Goal: Use online tool/utility: Utilize a website feature to perform a specific function

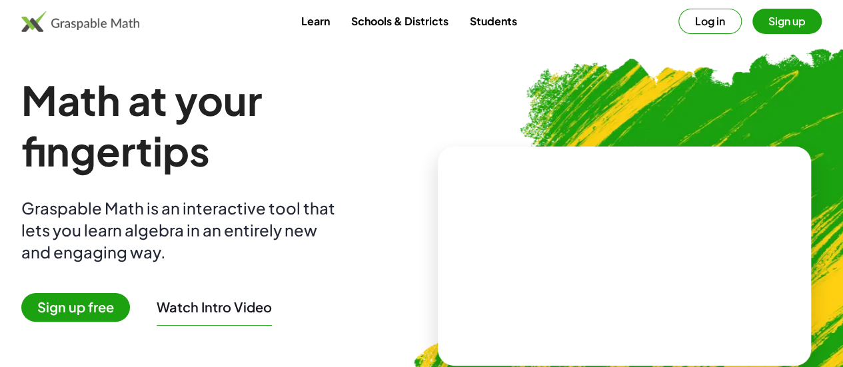
click at [473, 133] on img at bounding box center [695, 250] width 616 height 519
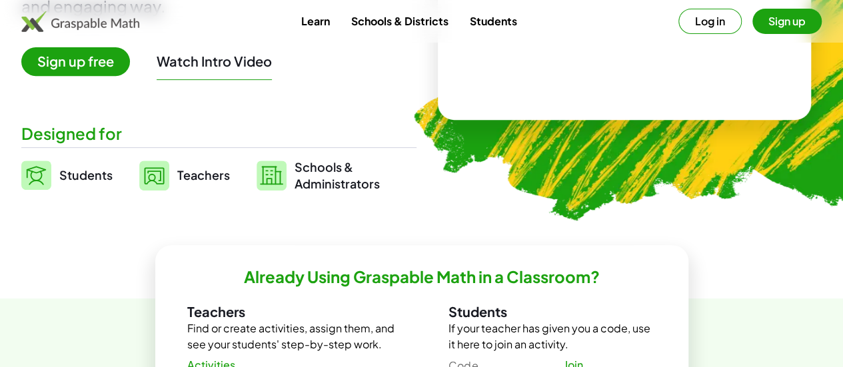
click at [95, 185] on link "Students" at bounding box center [66, 175] width 91 height 33
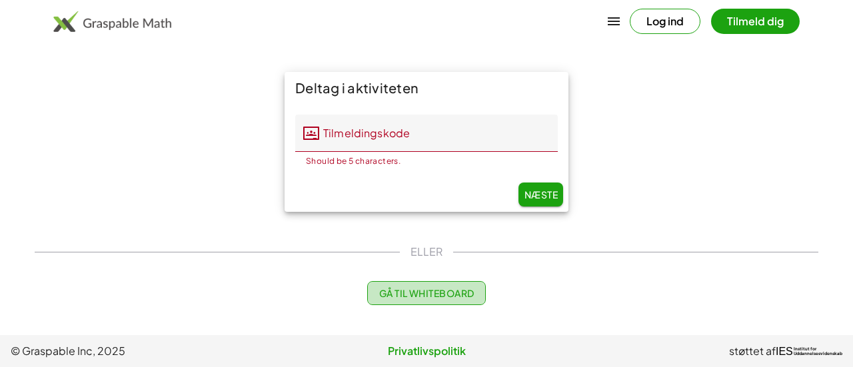
click at [428, 297] on font "Gå til Whiteboard" at bounding box center [426, 293] width 95 height 12
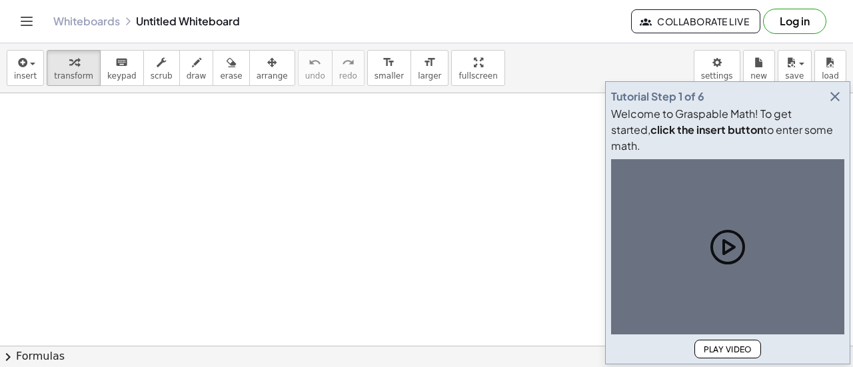
click at [839, 105] on icon "button" at bounding box center [835, 97] width 16 height 16
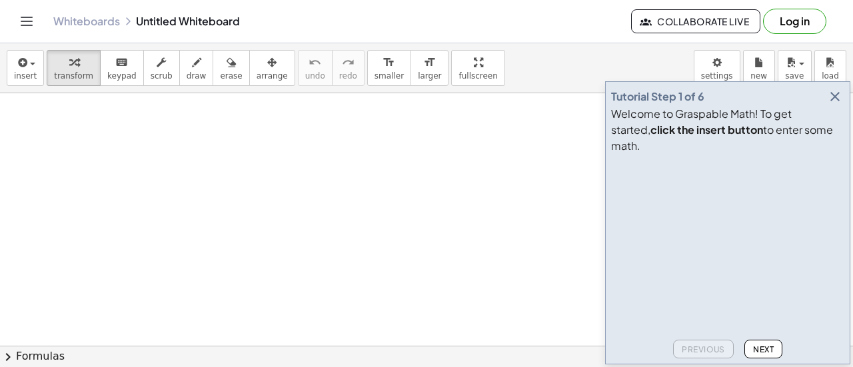
click at [832, 105] on icon "button" at bounding box center [835, 97] width 16 height 16
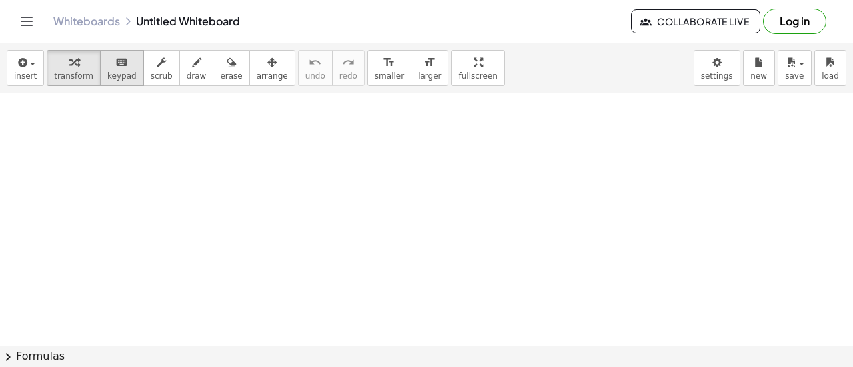
click at [127, 79] on button "keyboard keypad" at bounding box center [122, 68] width 44 height 36
click at [73, 73] on span "transform" at bounding box center [73, 75] width 39 height 9
click at [107, 81] on button "keyboard keypad" at bounding box center [122, 68] width 44 height 36
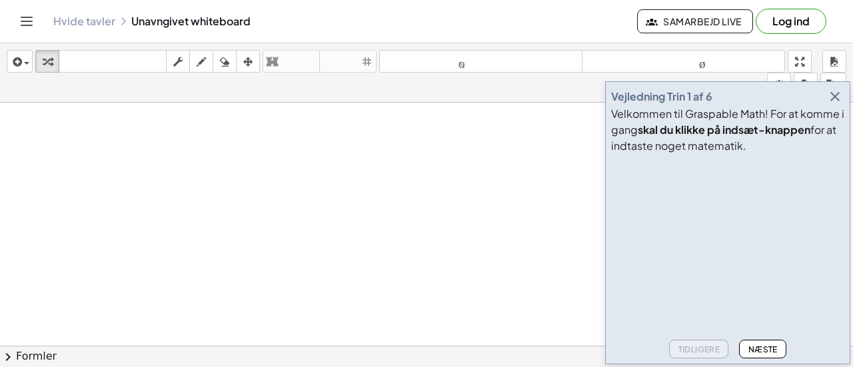
click at [837, 97] on icon "button" at bounding box center [835, 97] width 16 height 16
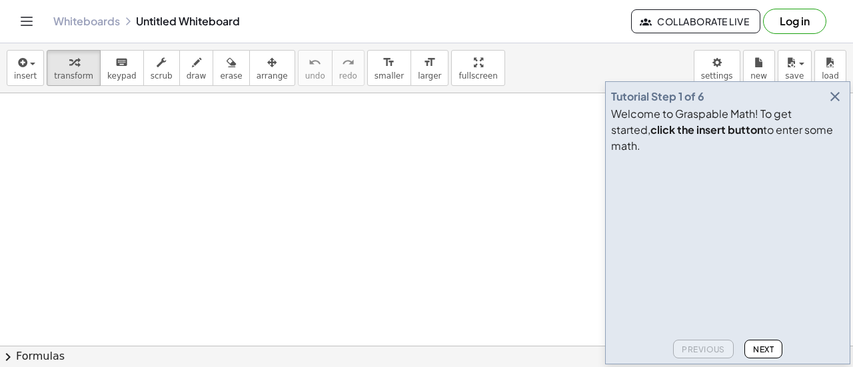
click at [811, 125] on div "Welcome to Graspable Math! To get started, click the insert button to enter som…" at bounding box center [727, 130] width 233 height 48
click at [831, 106] on button "button" at bounding box center [834, 96] width 19 height 19
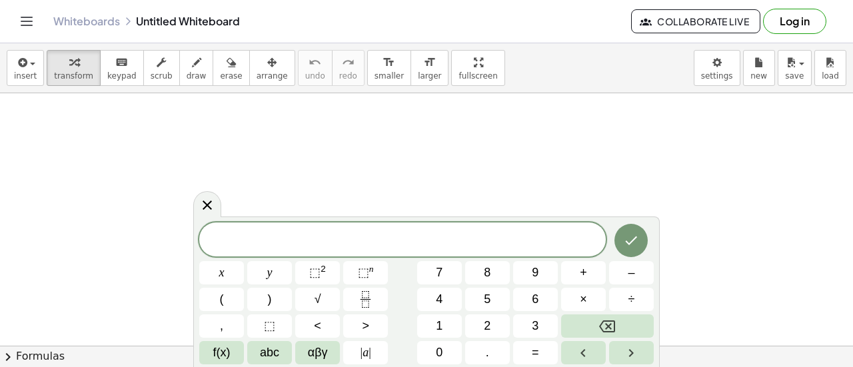
click at [486, 268] on span "8" at bounding box center [487, 273] width 7 height 18
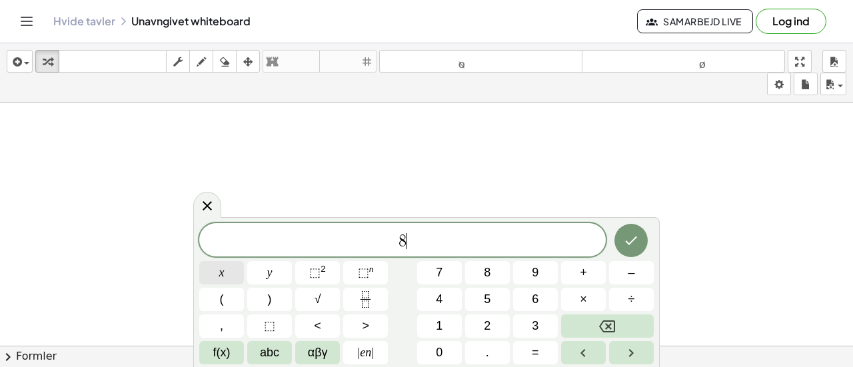
click at [221, 264] on span "x" at bounding box center [221, 273] width 5 height 18
click at [629, 272] on font "–" at bounding box center [631, 272] width 7 height 13
click at [489, 270] on font "8" at bounding box center [487, 272] width 7 height 13
click at [530, 350] on button "=" at bounding box center [535, 352] width 45 height 23
click at [486, 323] on font "2" at bounding box center [487, 325] width 7 height 13
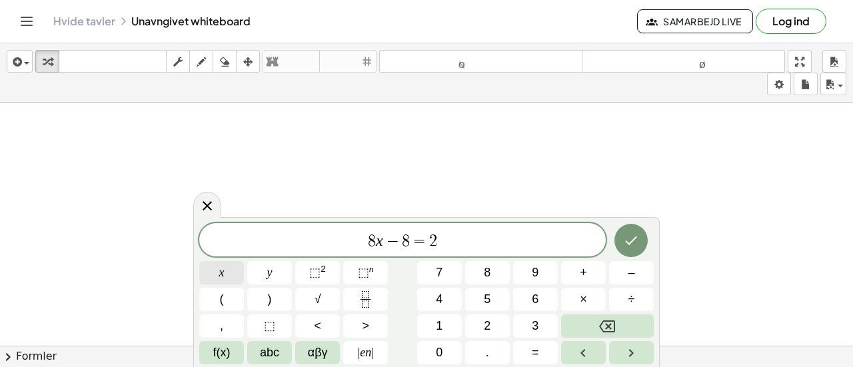
click at [227, 272] on button "x" at bounding box center [221, 272] width 45 height 23
click at [580, 267] on font "+" at bounding box center [583, 272] width 7 height 13
click at [445, 326] on button "1" at bounding box center [439, 325] width 45 height 23
click at [542, 296] on button "6" at bounding box center [535, 299] width 45 height 23
click at [638, 242] on icon "Færdig" at bounding box center [631, 241] width 16 height 16
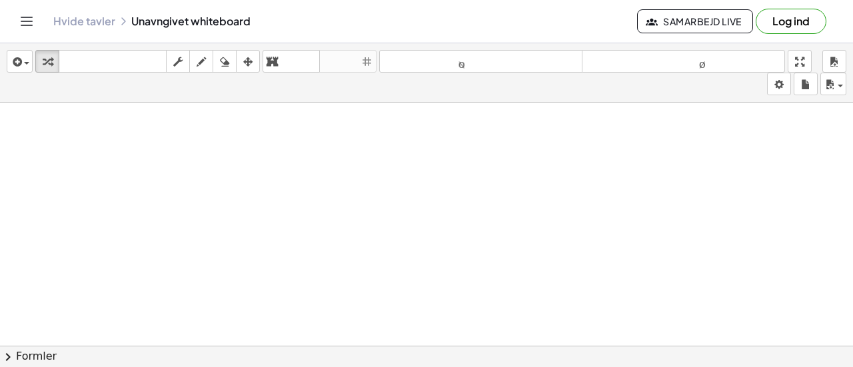
scroll to position [55, 0]
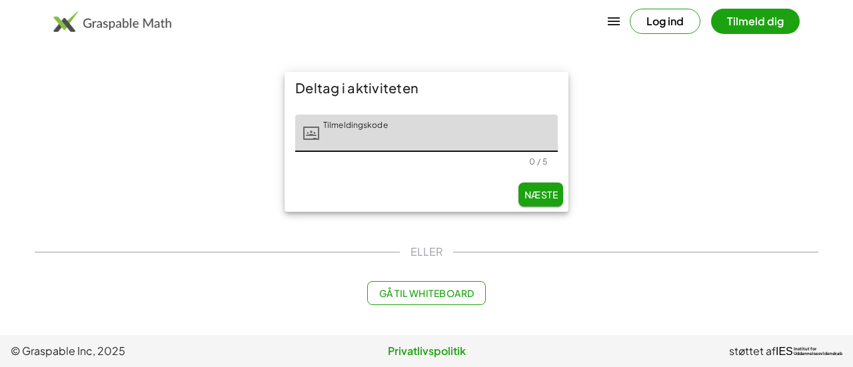
click at [437, 298] on font "Gå til Whiteboard" at bounding box center [426, 293] width 95 height 12
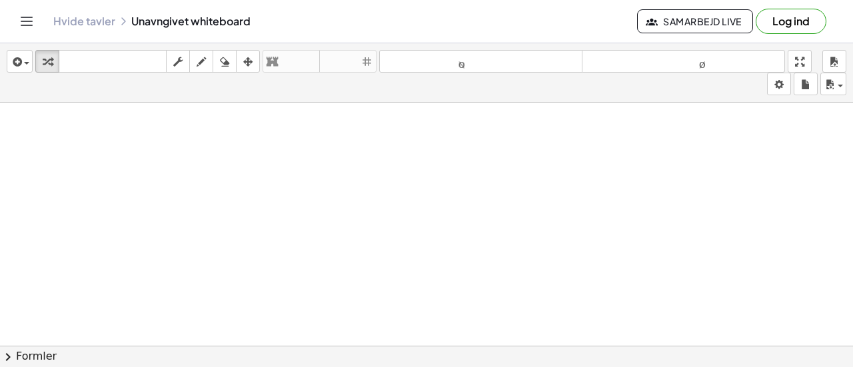
drag, startPoint x: 437, startPoint y: 298, endPoint x: 772, endPoint y: 197, distance: 349.4
click at [772, 197] on div at bounding box center [426, 356] width 853 height 507
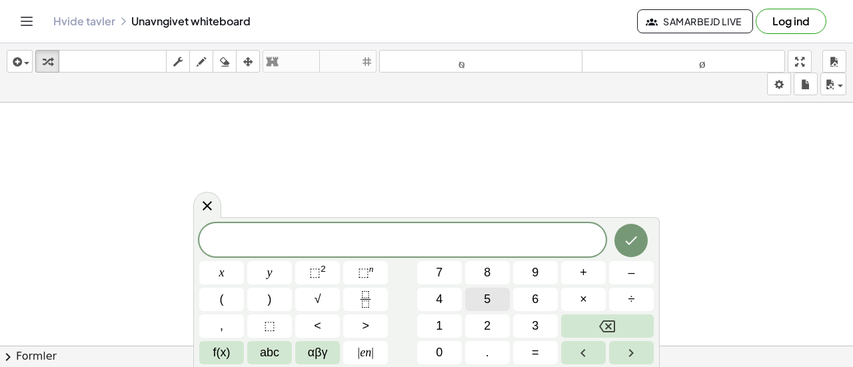
click at [501, 297] on button "5" at bounding box center [487, 299] width 45 height 23
click at [550, 292] on button "6" at bounding box center [535, 299] width 45 height 23
click at [632, 241] on icon "Færdig" at bounding box center [632, 241] width 12 height 9
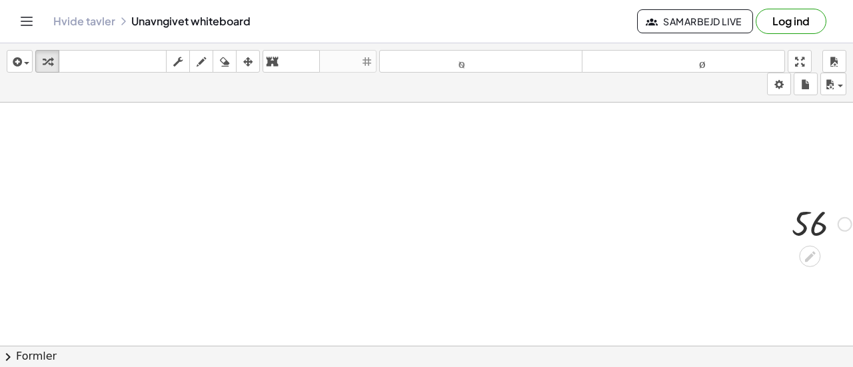
click at [814, 228] on div at bounding box center [821, 223] width 73 height 44
click at [813, 259] on icon at bounding box center [810, 257] width 14 height 14
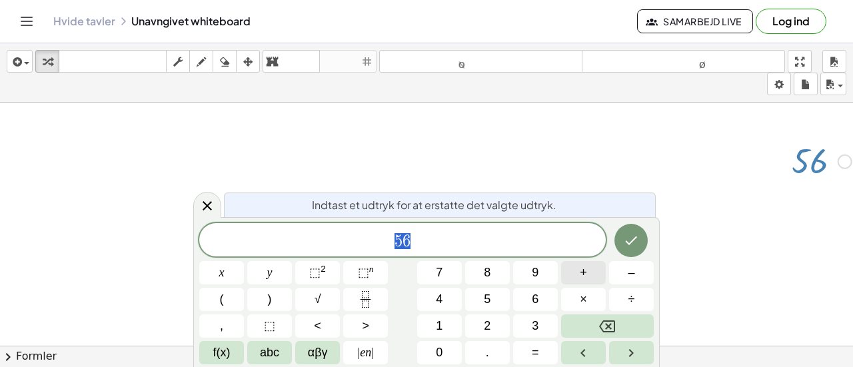
scroll to position [63, 0]
click at [615, 328] on icon "Tilbage" at bounding box center [607, 326] width 16 height 12
click at [478, 279] on button "8" at bounding box center [487, 272] width 45 height 23
click at [216, 271] on button "x" at bounding box center [221, 272] width 45 height 23
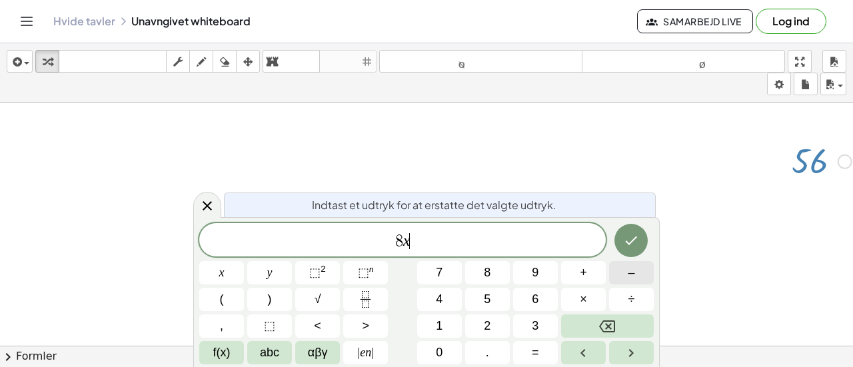
click at [634, 268] on font "–" at bounding box center [631, 272] width 7 height 13
click at [482, 274] on button "8" at bounding box center [487, 272] width 45 height 23
click at [547, 345] on button "=" at bounding box center [535, 352] width 45 height 23
click at [494, 327] on button "2" at bounding box center [487, 325] width 45 height 23
click at [230, 275] on button "x" at bounding box center [221, 272] width 45 height 23
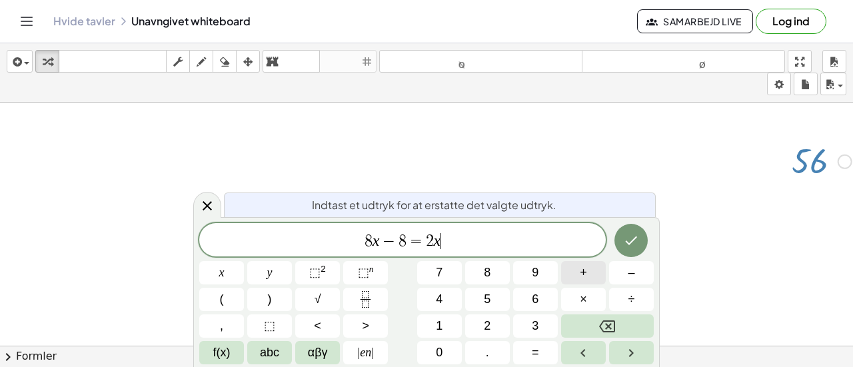
click at [584, 276] on font "+" at bounding box center [583, 272] width 7 height 13
click at [440, 317] on span "1" at bounding box center [439, 326] width 7 height 18
click at [539, 300] on button "6" at bounding box center [535, 299] width 45 height 23
click at [628, 245] on icon "Færdig" at bounding box center [631, 241] width 16 height 16
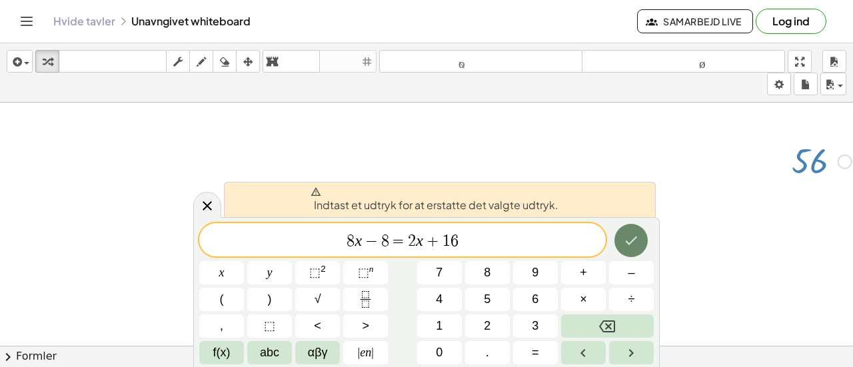
click at [631, 237] on icon "Færdig" at bounding box center [631, 241] width 16 height 16
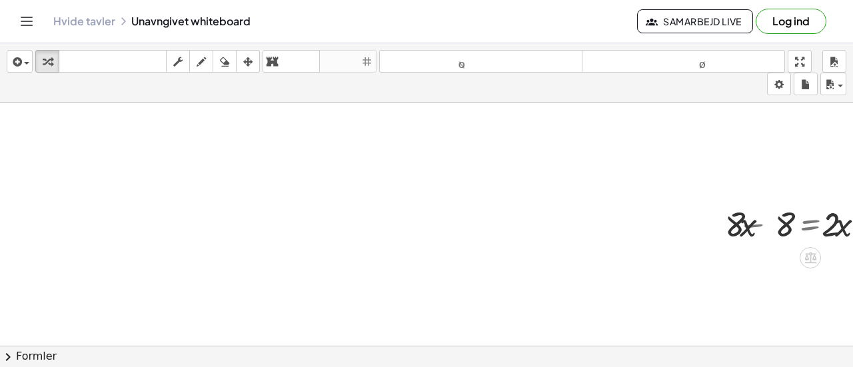
scroll to position [0, 0]
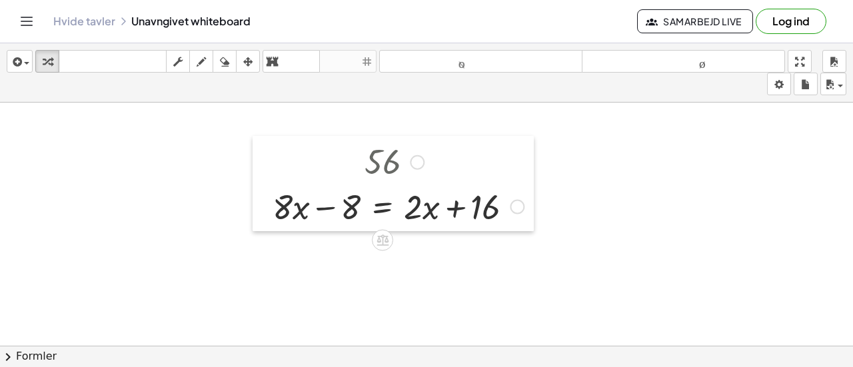
drag, startPoint x: 685, startPoint y: 228, endPoint x: 251, endPoint y: 166, distance: 438.1
click at [253, 166] on div at bounding box center [263, 184] width 20 height 96
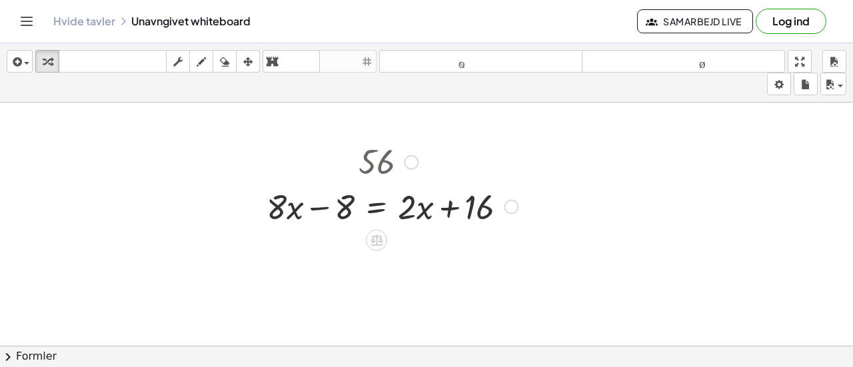
drag, startPoint x: 394, startPoint y: 159, endPoint x: 701, endPoint y: 198, distance: 308.9
click at [701, 198] on div at bounding box center [482, 356] width 965 height 507
click at [412, 163] on div at bounding box center [411, 162] width 15 height 15
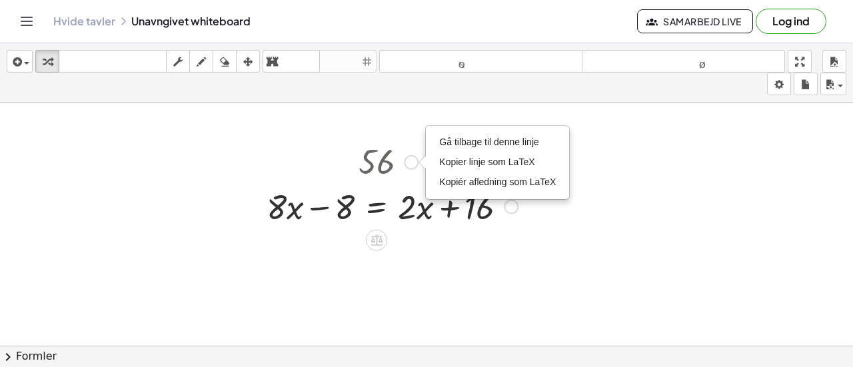
drag, startPoint x: 342, startPoint y: 157, endPoint x: 418, endPoint y: 165, distance: 76.4
click at [418, 165] on div "56 Gå tilbage til denne linje Kopier linje som LaTeX Kopiér afledning som LaTeX…" at bounding box center [387, 184] width 281 height 96
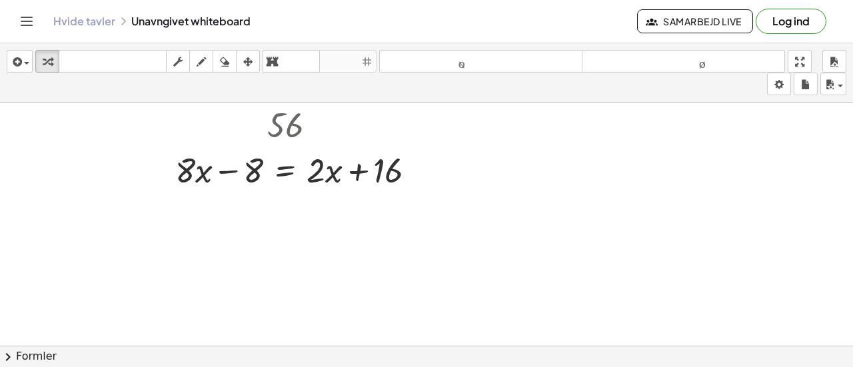
scroll to position [37, 91]
drag, startPoint x: 252, startPoint y: 173, endPoint x: 435, endPoint y: 178, distance: 183.3
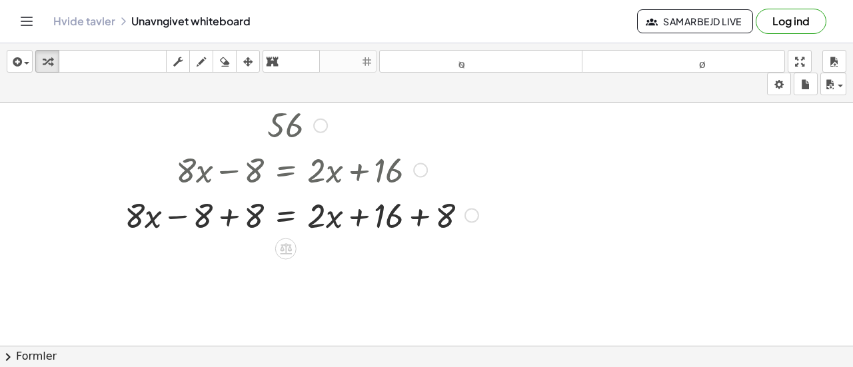
click at [179, 217] on div at bounding box center [301, 213] width 367 height 45
click at [225, 216] on div at bounding box center [301, 213] width 367 height 45
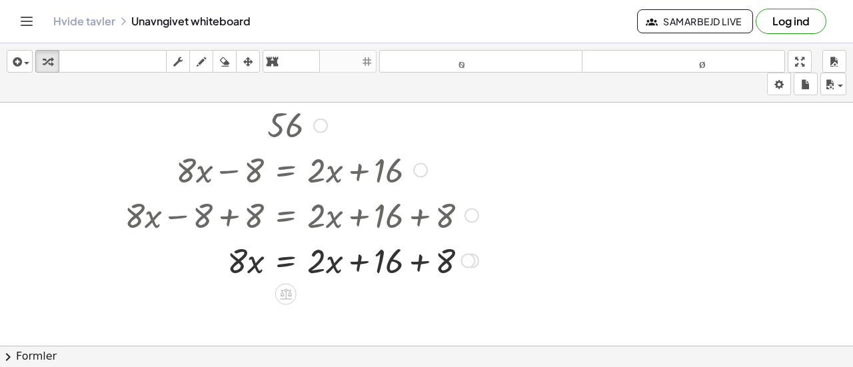
click at [417, 259] on div at bounding box center [301, 259] width 367 height 45
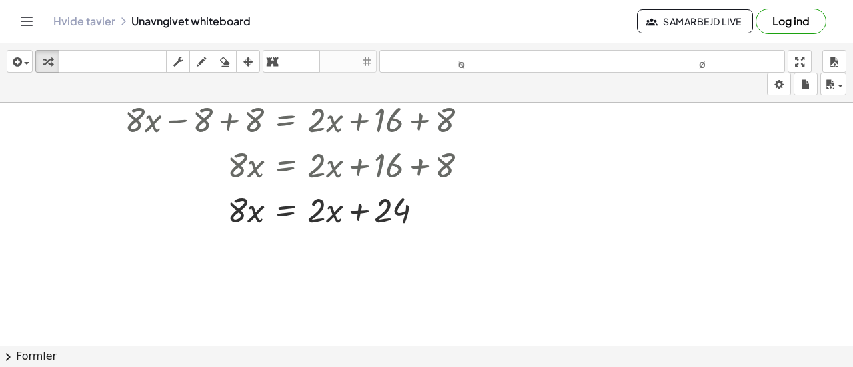
scroll to position [142, 91]
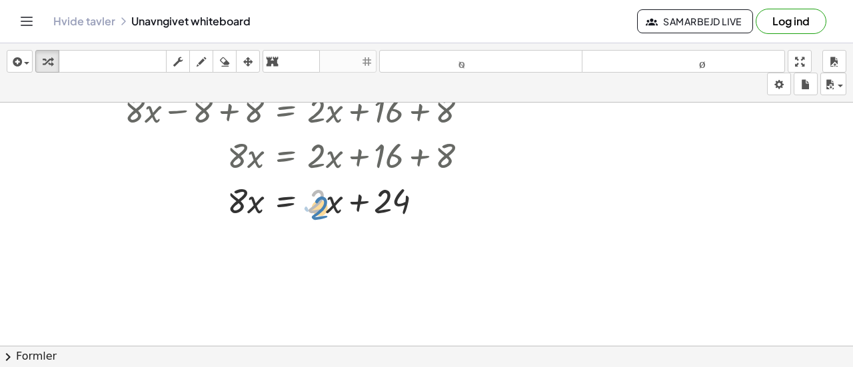
click at [325, 207] on div at bounding box center [301, 199] width 367 height 45
drag, startPoint x: 390, startPoint y: 202, endPoint x: 293, endPoint y: 204, distance: 96.6
click at [293, 204] on div at bounding box center [301, 199] width 367 height 45
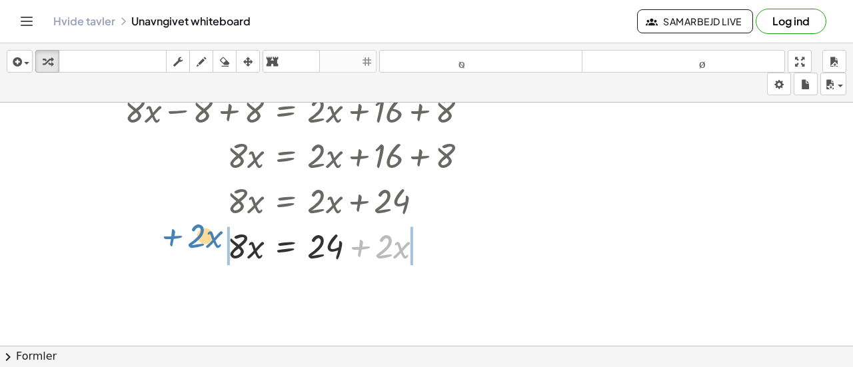
drag, startPoint x: 357, startPoint y: 247, endPoint x: 171, endPoint y: 238, distance: 186.8
click at [171, 238] on div at bounding box center [301, 244] width 367 height 45
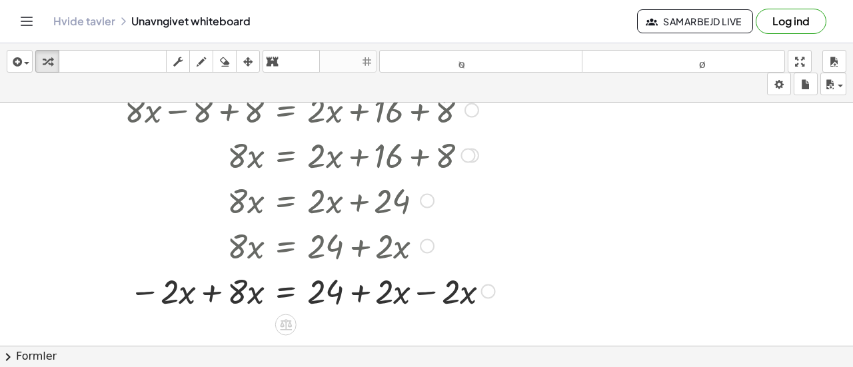
click at [211, 292] on div at bounding box center [310, 289] width 384 height 45
click at [427, 294] on div at bounding box center [312, 289] width 389 height 45
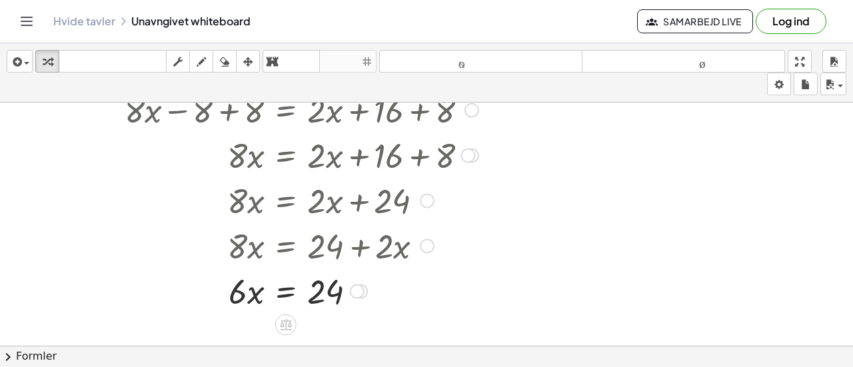
click at [286, 290] on div at bounding box center [301, 289] width 367 height 45
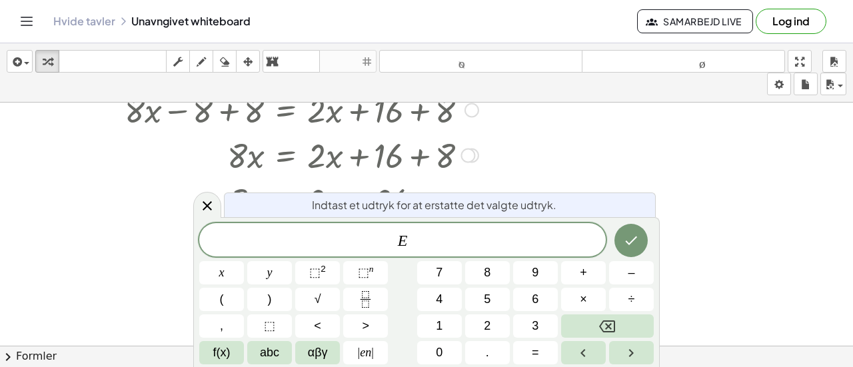
click at [286, 290] on button ")" at bounding box center [269, 299] width 45 height 23
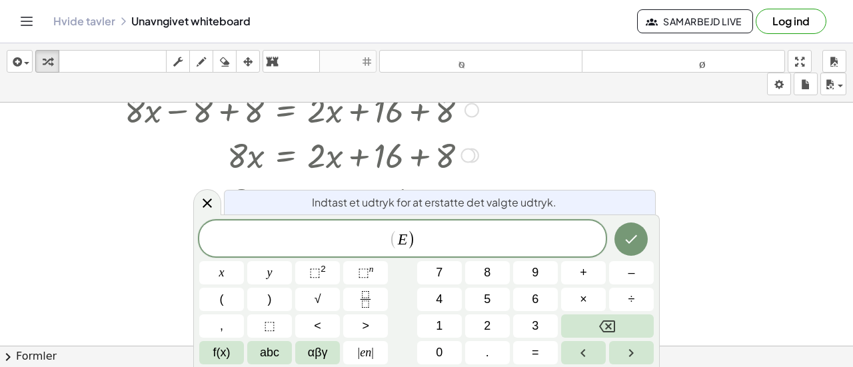
click at [716, 230] on div at bounding box center [391, 214] width 965 height 507
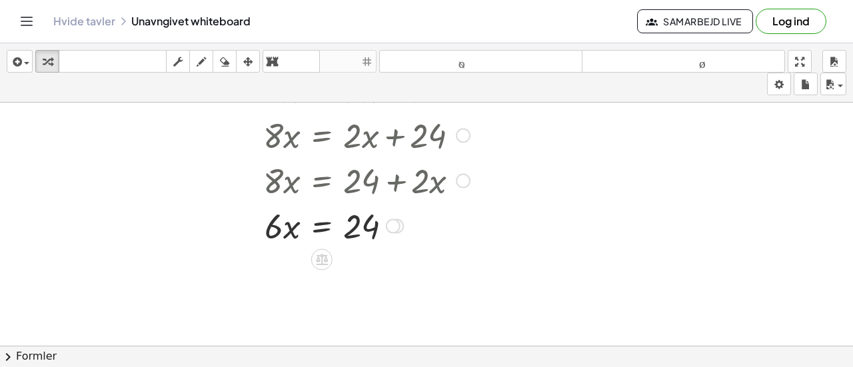
scroll to position [208, 53]
click at [302, 233] on div at bounding box center [338, 223] width 367 height 45
drag, startPoint x: 276, startPoint y: 229, endPoint x: 352, endPoint y: 246, distance: 77.3
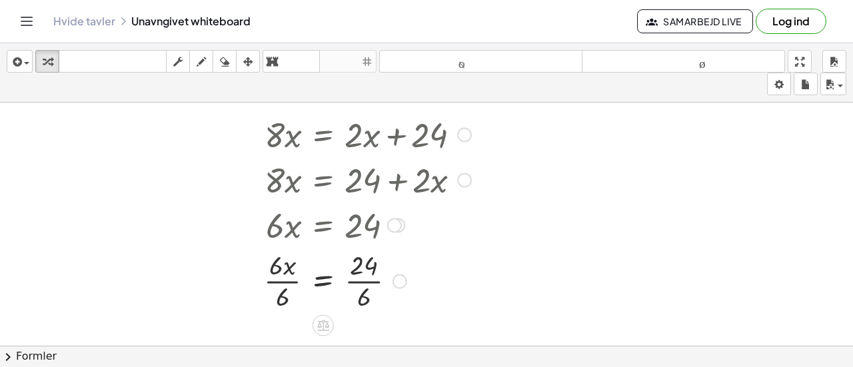
click at [372, 282] on div at bounding box center [338, 280] width 367 height 67
click at [323, 281] on div "= 24 · x · 6 · 6 · · 6" at bounding box center [323, 281] width 0 height 0
click at [294, 283] on div at bounding box center [338, 280] width 367 height 67
click at [294, 283] on div at bounding box center [338, 280] width 367 height 44
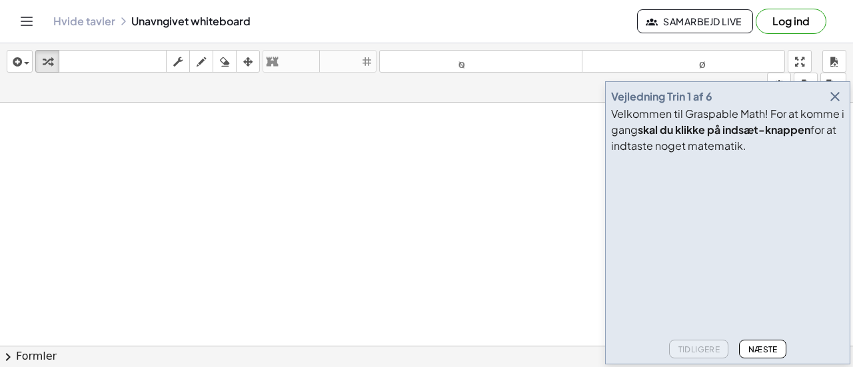
click at [826, 103] on button "button" at bounding box center [834, 96] width 19 height 19
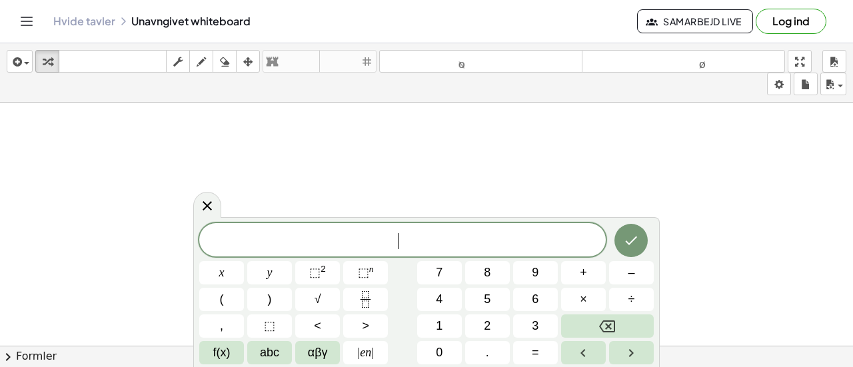
click at [555, 290] on button "6" at bounding box center [535, 299] width 45 height 23
click at [462, 245] on span "6 ​" at bounding box center [402, 241] width 406 height 19
click at [628, 326] on button "Tilbage" at bounding box center [607, 325] width 93 height 23
click at [533, 326] on font "3" at bounding box center [535, 325] width 7 height 13
click at [217, 279] on button "x" at bounding box center [221, 272] width 45 height 23
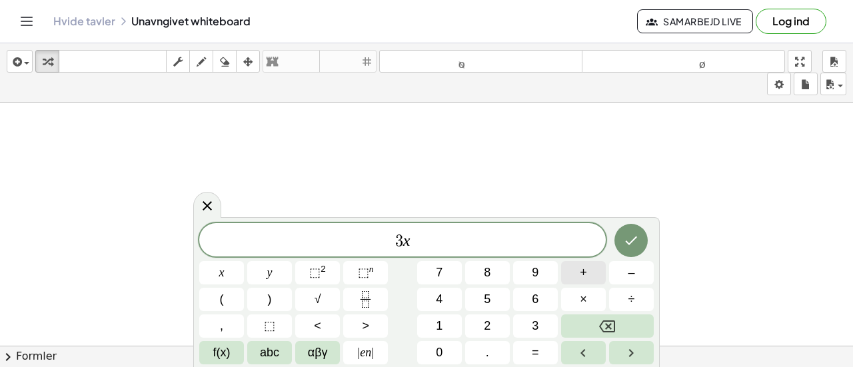
click at [586, 280] on span "+" at bounding box center [583, 273] width 7 height 18
click at [533, 276] on font "9" at bounding box center [535, 272] width 7 height 13
click at [536, 348] on font "=" at bounding box center [535, 352] width 7 height 13
click at [445, 324] on button "1" at bounding box center [439, 325] width 45 height 23
click at [478, 319] on button "2" at bounding box center [487, 325] width 45 height 23
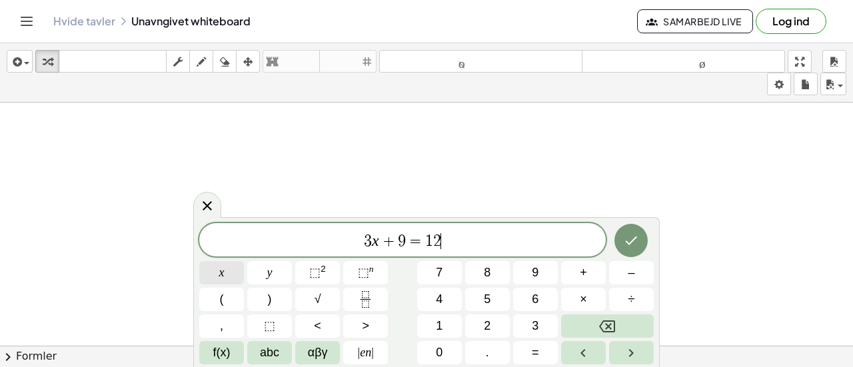
click at [231, 274] on button "x" at bounding box center [221, 272] width 45 height 23
click at [620, 267] on button "–" at bounding box center [631, 272] width 45 height 23
click at [530, 275] on button "9" at bounding box center [535, 272] width 45 height 23
click at [626, 239] on icon "Færdig" at bounding box center [631, 241] width 16 height 16
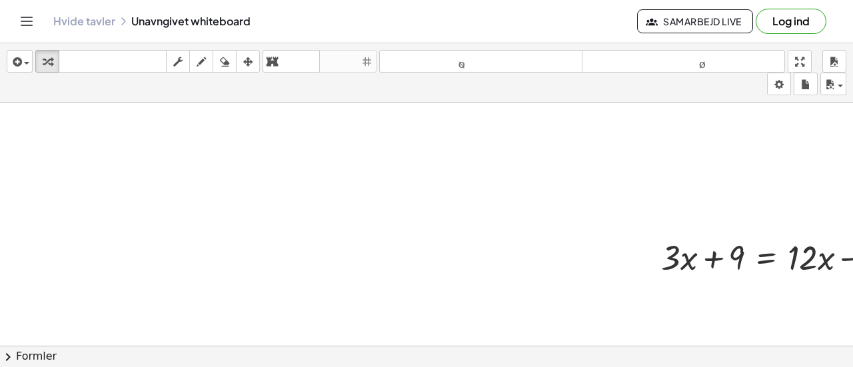
scroll to position [91, 76]
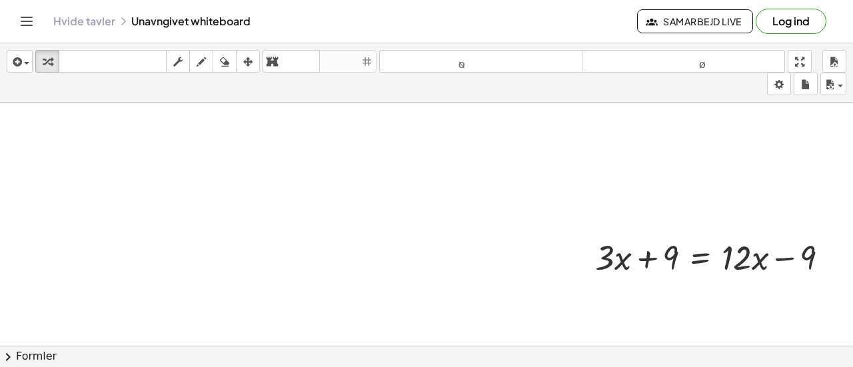
drag, startPoint x: 734, startPoint y: 191, endPoint x: 417, endPoint y: 245, distance: 321.6
click at [417, 245] on div at bounding box center [393, 309] width 919 height 594
click at [685, 299] on div "+ · 3 · x + 9 = + · 12 · x − 9" at bounding box center [393, 309] width 919 height 594
drag, startPoint x: 823, startPoint y: 257, endPoint x: 835, endPoint y: 254, distance: 12.3
click at [700, 258] on div "+ · 3 · x + 9 = + · 12 · x − 9" at bounding box center [700, 258] width 0 height 0
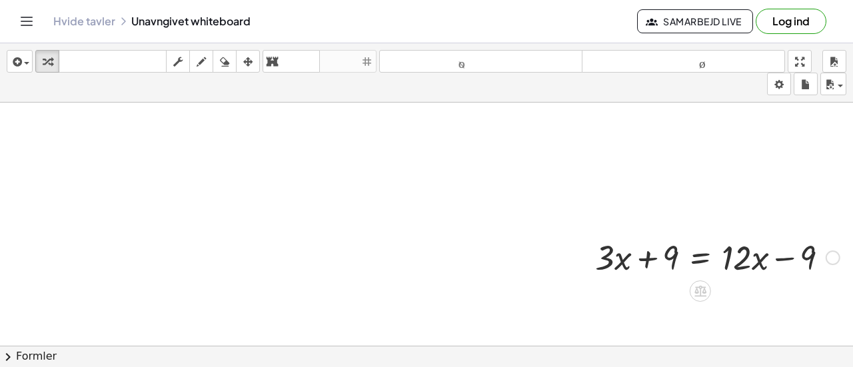
drag, startPoint x: 794, startPoint y: 290, endPoint x: 774, endPoint y: 231, distance: 63.4
click at [774, 231] on div "+ · 3 · x + 9 = + · 12 · x − 9" at bounding box center [393, 309] width 919 height 594
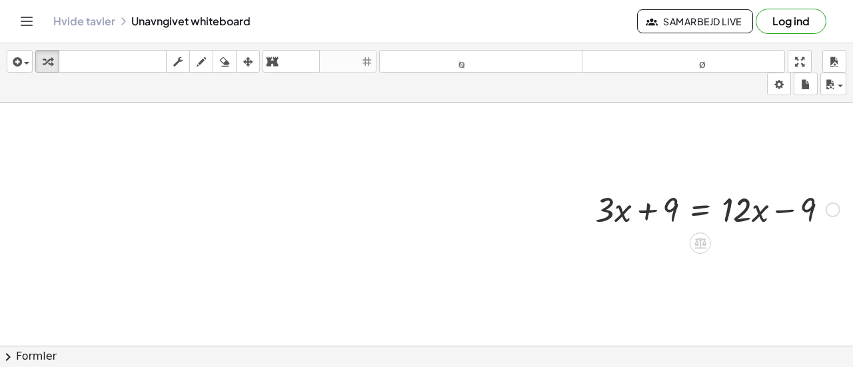
scroll to position [139, 76]
drag, startPoint x: 710, startPoint y: 233, endPoint x: 686, endPoint y: 233, distance: 24.7
click at [686, 233] on div "+ · 3 · x + 9 = + · 12 · x − 9" at bounding box center [712, 209] width 274 height 52
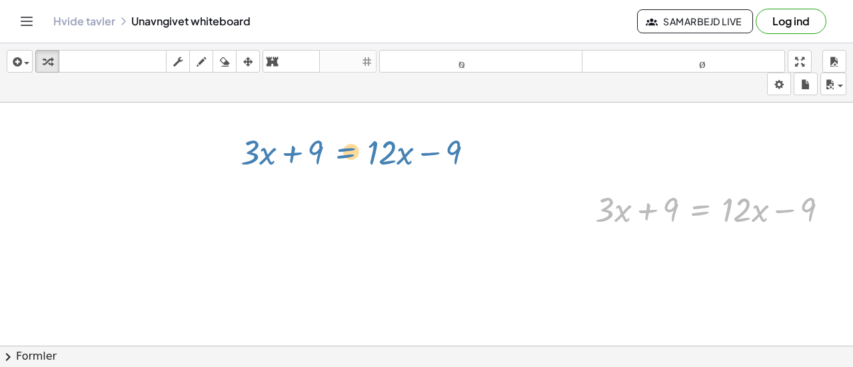
drag, startPoint x: 687, startPoint y: 214, endPoint x: 335, endPoint y: 154, distance: 356.9
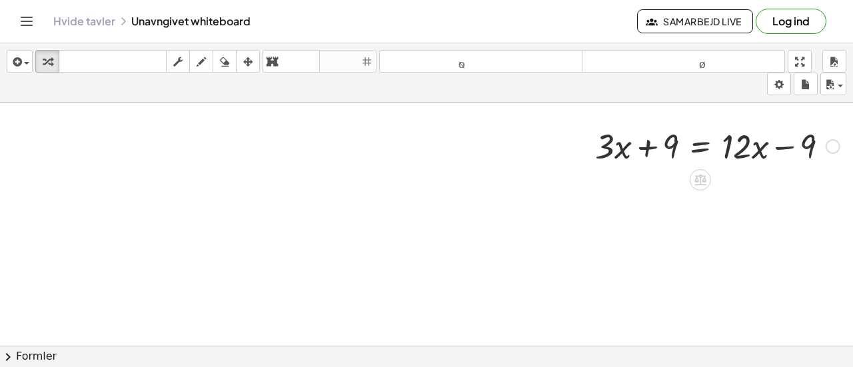
scroll to position [203, 76]
drag, startPoint x: 775, startPoint y: 147, endPoint x: 588, endPoint y: 147, distance: 186.5
click at [588, 147] on div at bounding box center [717, 143] width 258 height 45
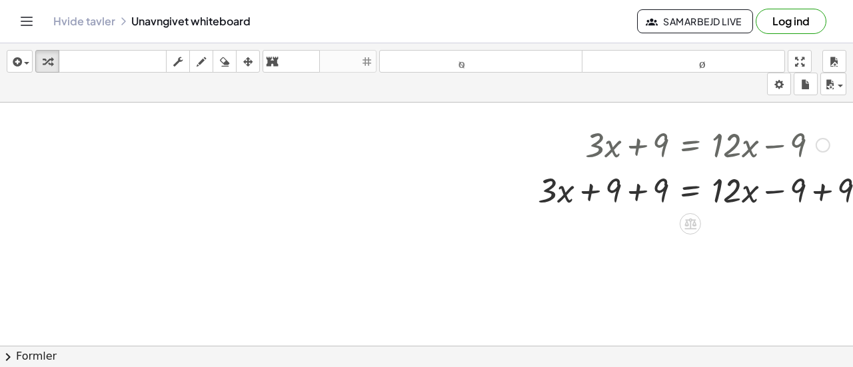
click at [774, 190] on div at bounding box center [707, 189] width 352 height 45
click at [822, 189] on div at bounding box center [707, 189] width 352 height 45
click at [822, 189] on div at bounding box center [683, 189] width 305 height 45
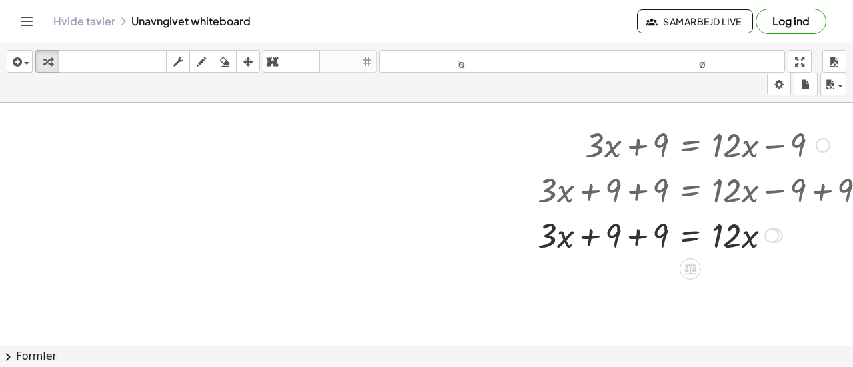
click at [636, 235] on div at bounding box center [707, 234] width 352 height 45
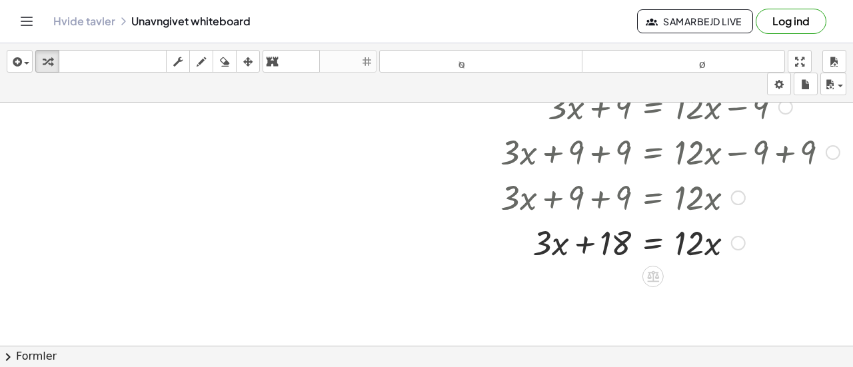
scroll to position [242, 120]
drag, startPoint x: 548, startPoint y: 246, endPoint x: 560, endPoint y: 242, distance: 13.3
click at [546, 241] on div at bounding box center [670, 241] width 352 height 45
drag, startPoint x: 577, startPoint y: 243, endPoint x: 570, endPoint y: 235, distance: 10.4
click at [570, 235] on div at bounding box center [670, 241] width 352 height 45
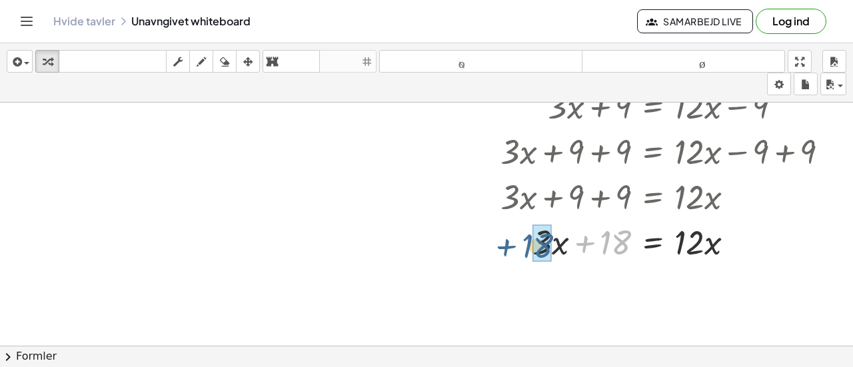
drag, startPoint x: 606, startPoint y: 245, endPoint x: 522, endPoint y: 246, distance: 84.6
click at [522, 246] on div at bounding box center [670, 241] width 352 height 45
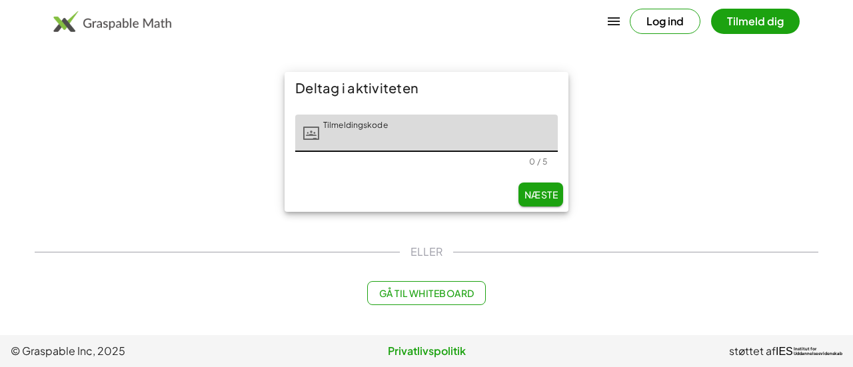
click at [412, 295] on font "Gå til Whiteboard" at bounding box center [426, 293] width 95 height 12
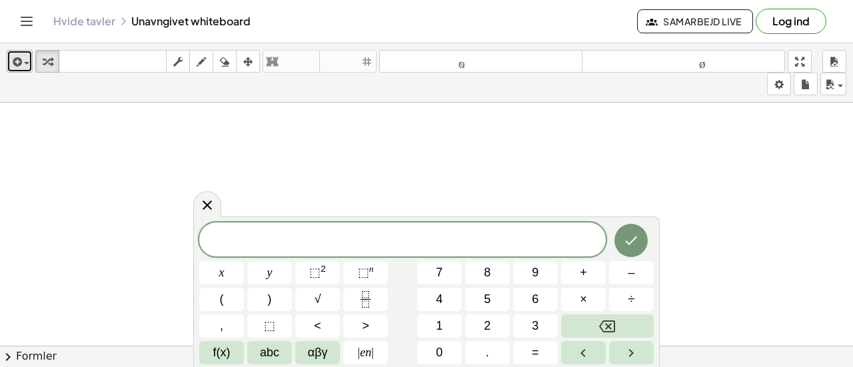
click at [22, 59] on span "button" at bounding box center [23, 63] width 3 height 9
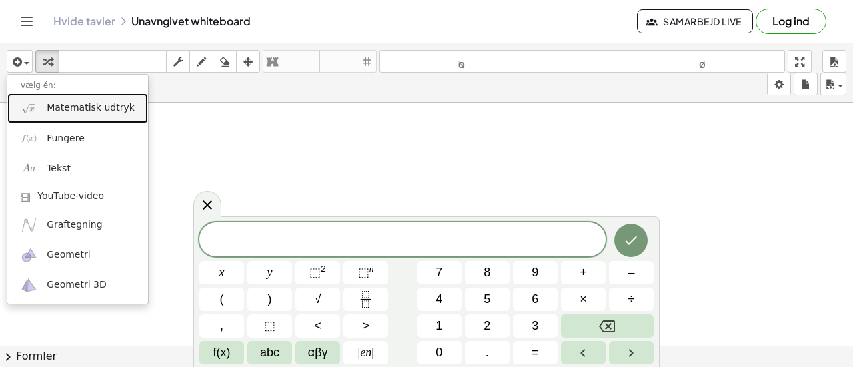
click at [85, 107] on font "Matematisk udtryk" at bounding box center [91, 107] width 88 height 11
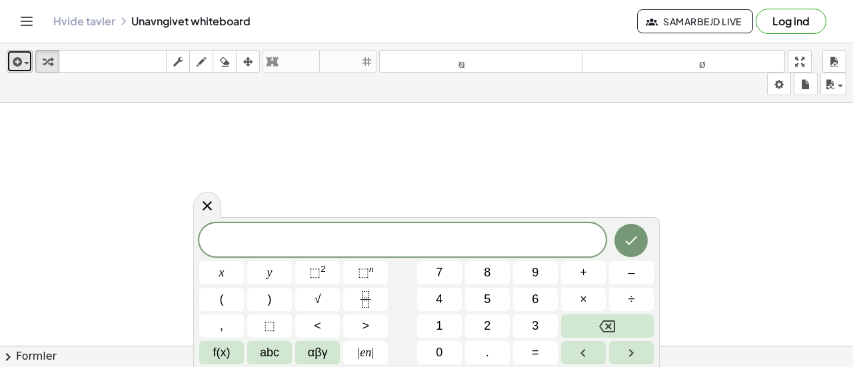
click at [24, 59] on div "button" at bounding box center [19, 61] width 19 height 16
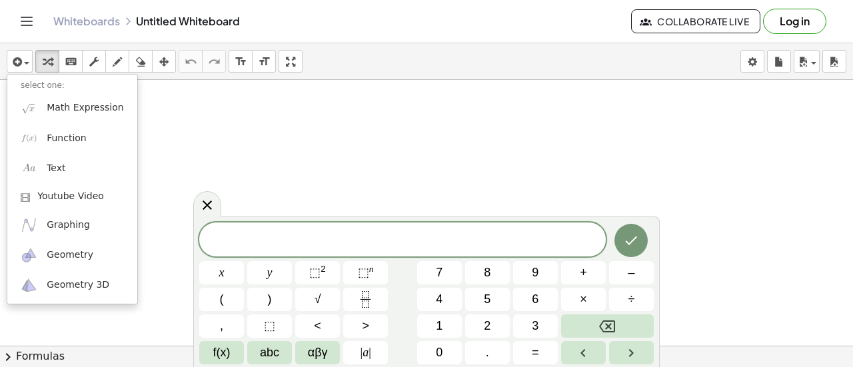
click at [446, 102] on div at bounding box center [426, 346] width 853 height 532
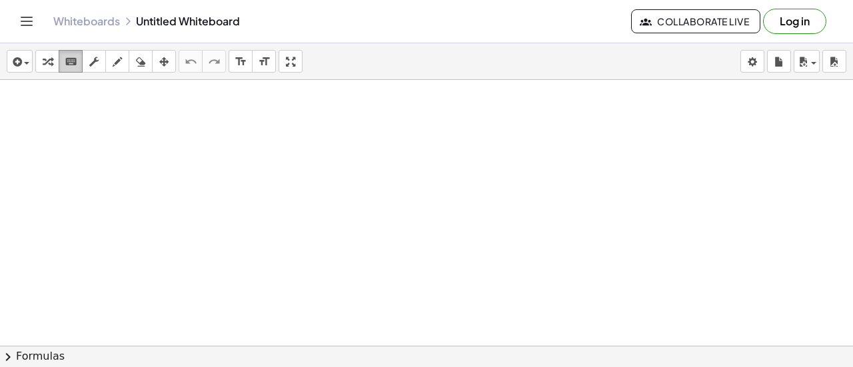
click at [72, 57] on icon "keyboard" at bounding box center [71, 62] width 13 height 16
click at [356, 259] on div at bounding box center [426, 346] width 853 height 532
click at [49, 57] on icon "button" at bounding box center [47, 62] width 9 height 16
click at [372, 235] on div at bounding box center [426, 346] width 853 height 532
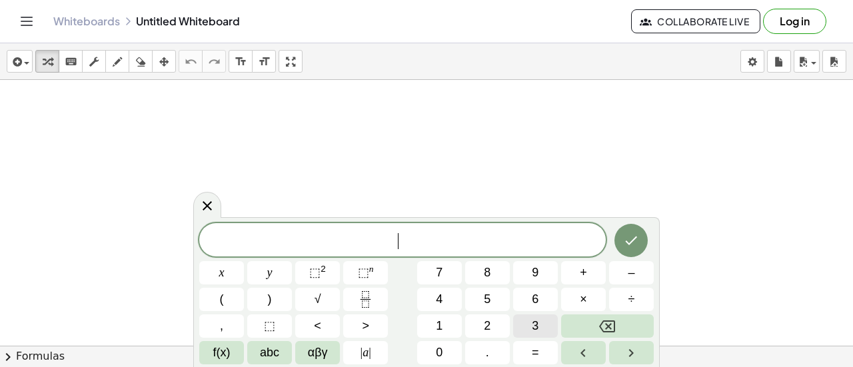
click at [537, 326] on span "3" at bounding box center [535, 326] width 7 height 18
click at [209, 268] on button "x" at bounding box center [221, 272] width 45 height 23
click at [637, 298] on button "÷" at bounding box center [631, 299] width 45 height 23
click at [619, 326] on button "Backspace" at bounding box center [607, 325] width 93 height 23
click at [585, 275] on span "+" at bounding box center [583, 273] width 7 height 18
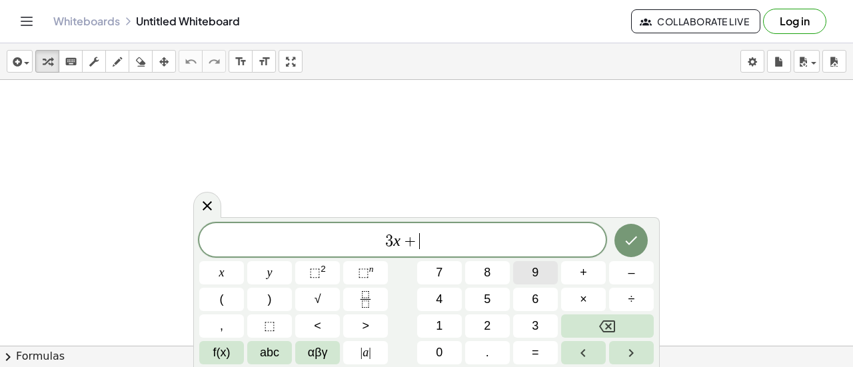
click at [548, 275] on button "9" at bounding box center [535, 272] width 45 height 23
click at [538, 352] on span "=" at bounding box center [535, 353] width 7 height 18
click at [442, 324] on span "1" at bounding box center [439, 326] width 7 height 18
click at [472, 324] on button "2" at bounding box center [487, 325] width 45 height 23
click at [229, 275] on button "x" at bounding box center [221, 272] width 45 height 23
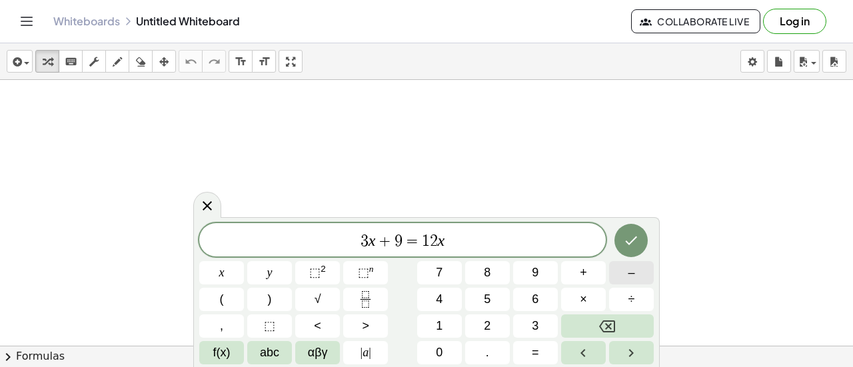
click at [623, 276] on button "–" at bounding box center [631, 272] width 45 height 23
click at [546, 276] on button "9" at bounding box center [535, 272] width 45 height 23
click at [632, 244] on icon "Done" at bounding box center [631, 241] width 16 height 16
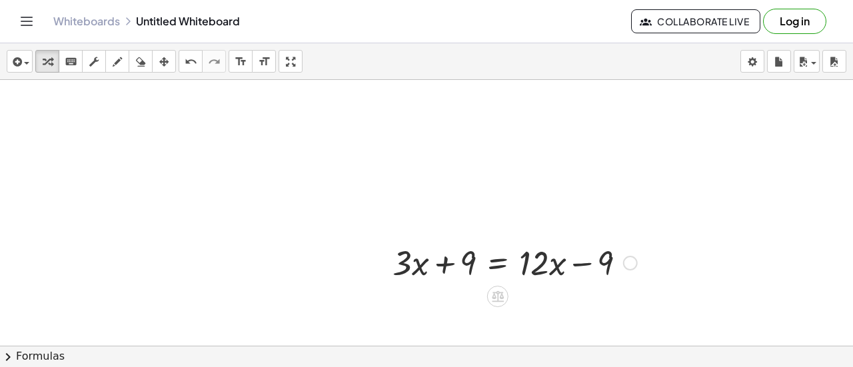
drag, startPoint x: 578, startPoint y: 263, endPoint x: 618, endPoint y: 266, distance: 40.1
click at [618, 266] on div "+ · 3 · x + 9 = + · 12 · x − 9" at bounding box center [426, 346] width 853 height 532
drag, startPoint x: 638, startPoint y: 266, endPoint x: 630, endPoint y: 239, distance: 27.8
click at [630, 239] on div at bounding box center [515, 261] width 258 height 45
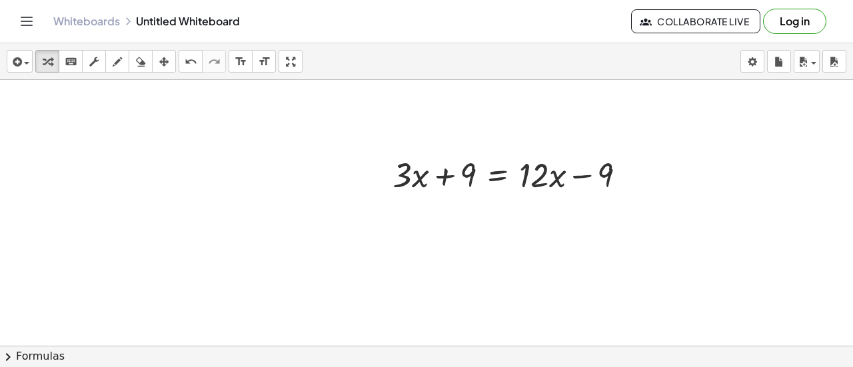
scroll to position [88, 0]
drag, startPoint x: 587, startPoint y: 175, endPoint x: 446, endPoint y: 177, distance: 140.6
click at [446, 177] on div at bounding box center [515, 173] width 258 height 45
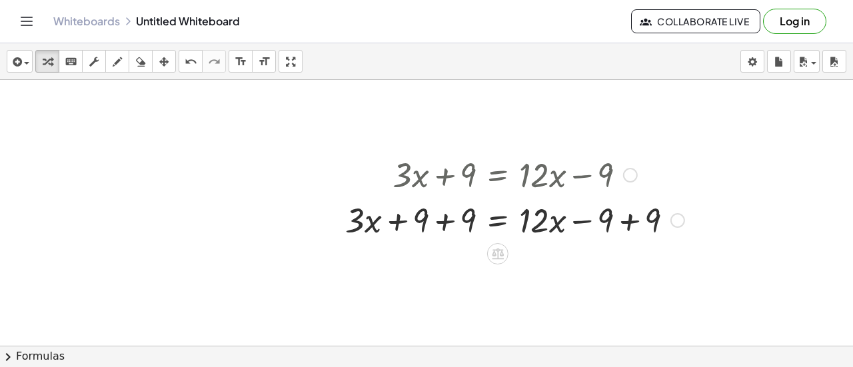
click at [444, 221] on div at bounding box center [514, 219] width 352 height 45
click at [444, 221] on div at bounding box center [530, 219] width 320 height 45
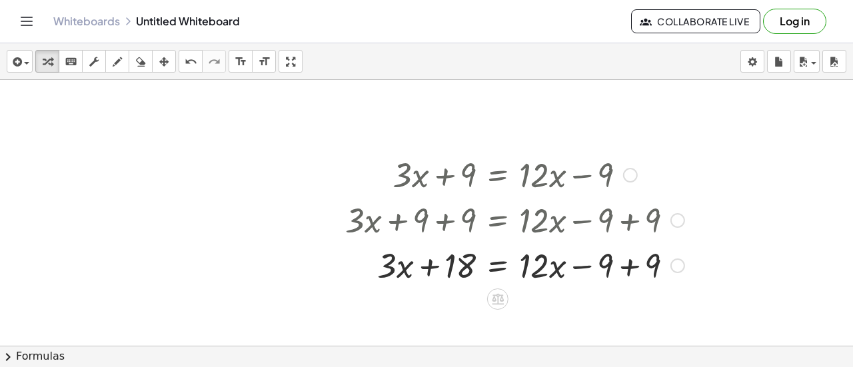
click at [626, 264] on div at bounding box center [514, 264] width 352 height 45
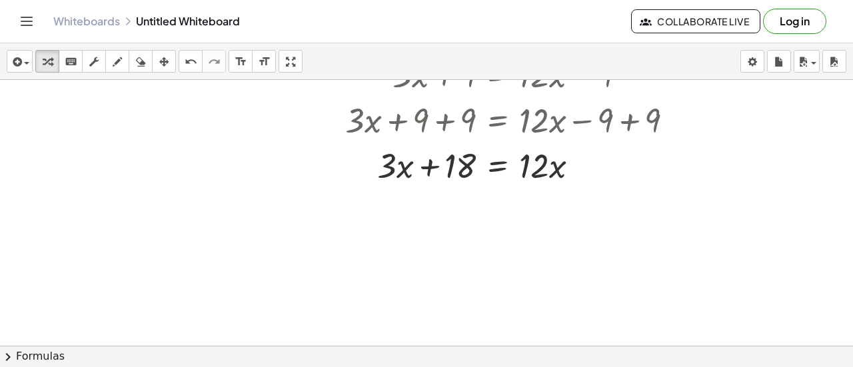
scroll to position [192, 0]
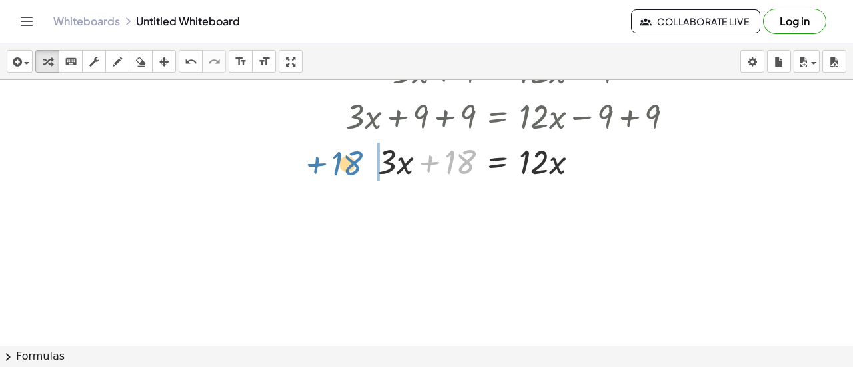
drag, startPoint x: 434, startPoint y: 163, endPoint x: 326, endPoint y: 163, distance: 107.9
click at [326, 163] on div "+ · 3 · x + 9 = + · 12 · x − 9 + · 3 · x + 9 + 9 = + · 12 · x − 9 + 9 + · 3 · x…" at bounding box center [509, 115] width 369 height 143
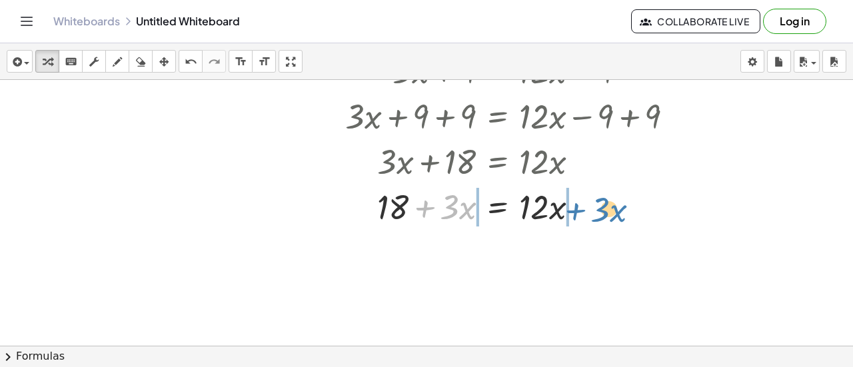
drag, startPoint x: 426, startPoint y: 210, endPoint x: 578, endPoint y: 211, distance: 151.9
click at [578, 211] on div at bounding box center [514, 205] width 352 height 45
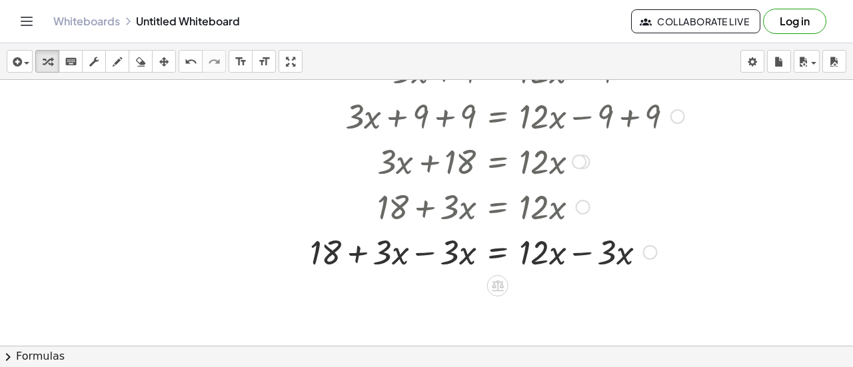
click at [420, 257] on div at bounding box center [497, 251] width 388 height 45
click at [420, 257] on div at bounding box center [514, 251] width 352 height 45
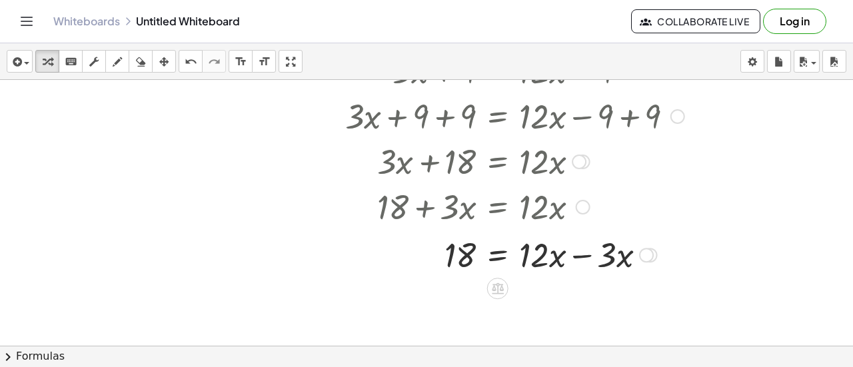
click at [498, 71] on div "+ · 3 · x + 9 = + · 12 · x − 9 + · 3 · x + 9 + 9 = + · 12 · x − 9 + 9 + · 3 · x…" at bounding box center [498, 71] width 0 height 0
click at [580, 251] on div at bounding box center [497, 251] width 388 height 45
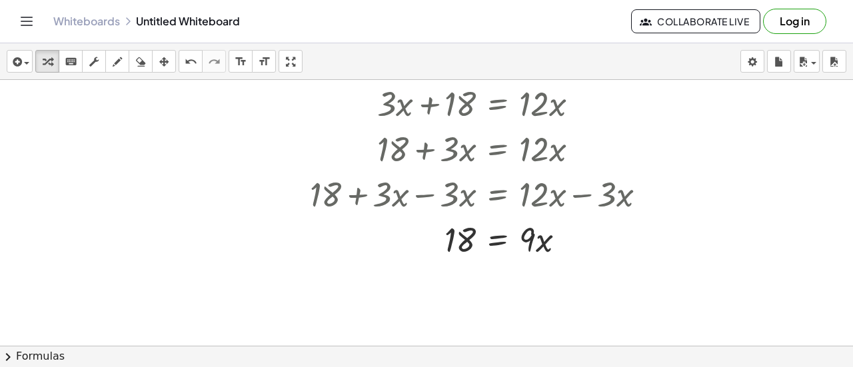
scroll to position [251, 0]
drag, startPoint x: 448, startPoint y: 242, endPoint x: 438, endPoint y: 235, distance: 11.5
click at [438, 235] on div at bounding box center [497, 237] width 388 height 45
drag, startPoint x: 468, startPoint y: 263, endPoint x: 468, endPoint y: 237, distance: 25.3
click at [468, 237] on div at bounding box center [497, 237] width 388 height 45
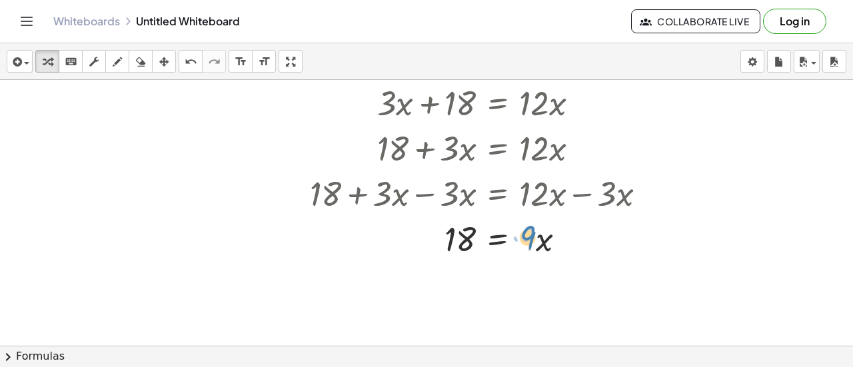
drag, startPoint x: 528, startPoint y: 241, endPoint x: 536, endPoint y: 243, distance: 7.6
click at [536, 243] on div at bounding box center [497, 237] width 388 height 45
click at [458, 249] on div at bounding box center [497, 237] width 388 height 45
click at [500, 241] on div at bounding box center [497, 237] width 388 height 45
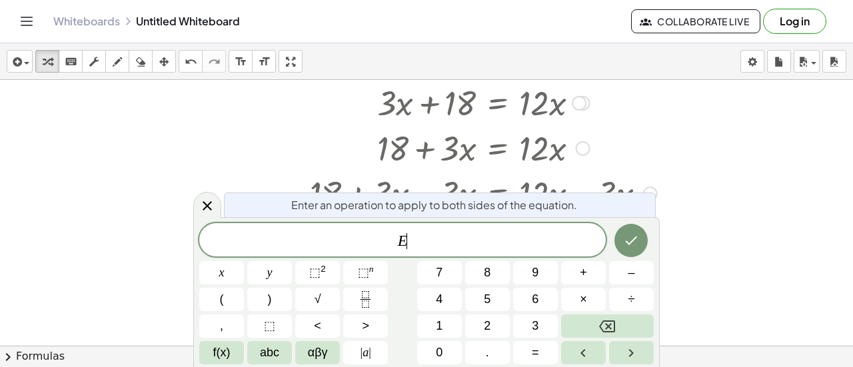
click at [500, 241] on span "E ​" at bounding box center [402, 241] width 406 height 19
click at [729, 210] on div at bounding box center [426, 95] width 853 height 532
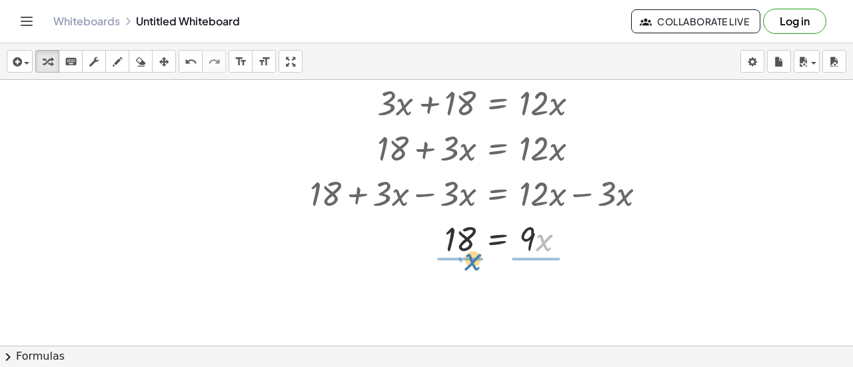
drag, startPoint x: 536, startPoint y: 245, endPoint x: 464, endPoint y: 265, distance: 75.5
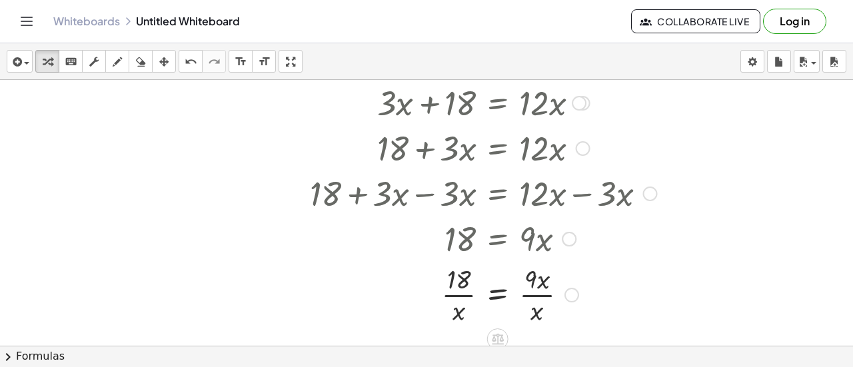
click at [545, 292] on div at bounding box center [497, 294] width 388 height 67
click at [470, 296] on div at bounding box center [497, 294] width 388 height 67
drag, startPoint x: 538, startPoint y: 312, endPoint x: 546, endPoint y: 275, distance: 37.4
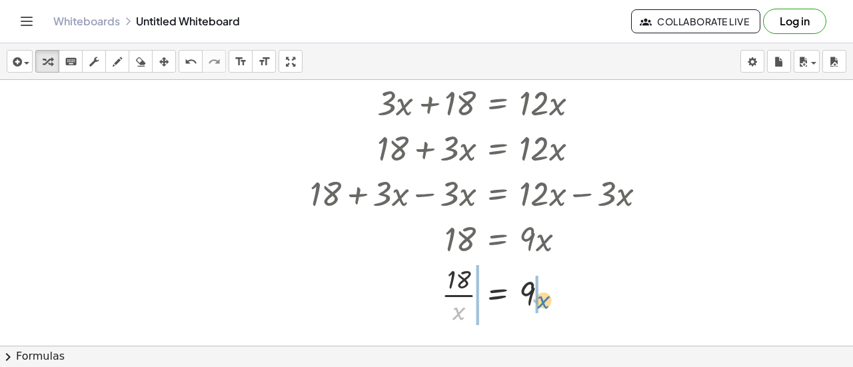
drag, startPoint x: 458, startPoint y: 311, endPoint x: 544, endPoint y: 300, distance: 85.9
click at [544, 300] on div at bounding box center [497, 294] width 388 height 67
click at [186, 62] on icon "undo" at bounding box center [191, 62] width 13 height 16
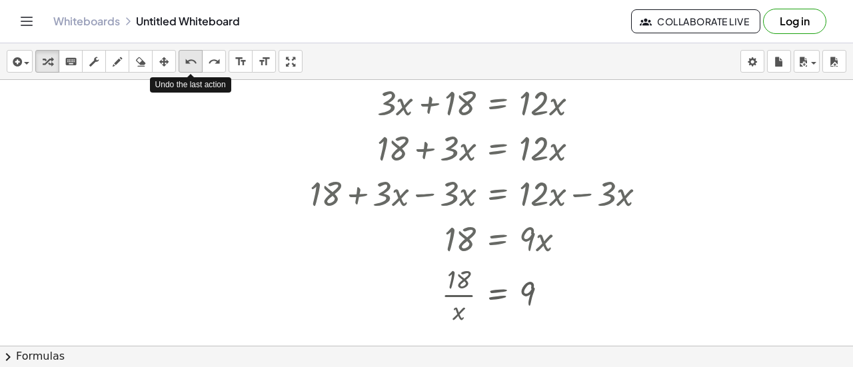
click at [186, 62] on icon "undo" at bounding box center [191, 62] width 13 height 16
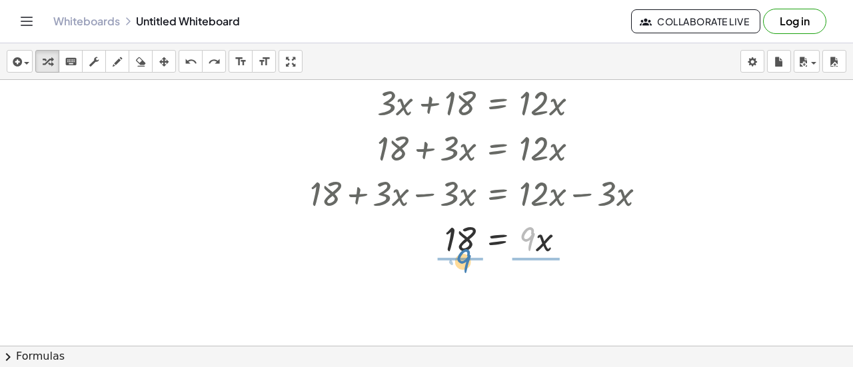
drag, startPoint x: 531, startPoint y: 238, endPoint x: 468, endPoint y: 259, distance: 66.2
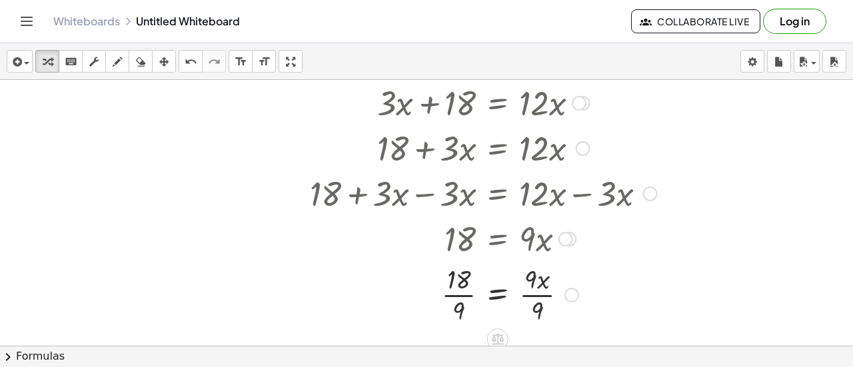
click at [462, 296] on div at bounding box center [497, 294] width 388 height 67
click at [541, 292] on div at bounding box center [497, 294] width 388 height 67
click at [541, 292] on div at bounding box center [497, 294] width 388 height 44
